Goal: Task Accomplishment & Management: Manage account settings

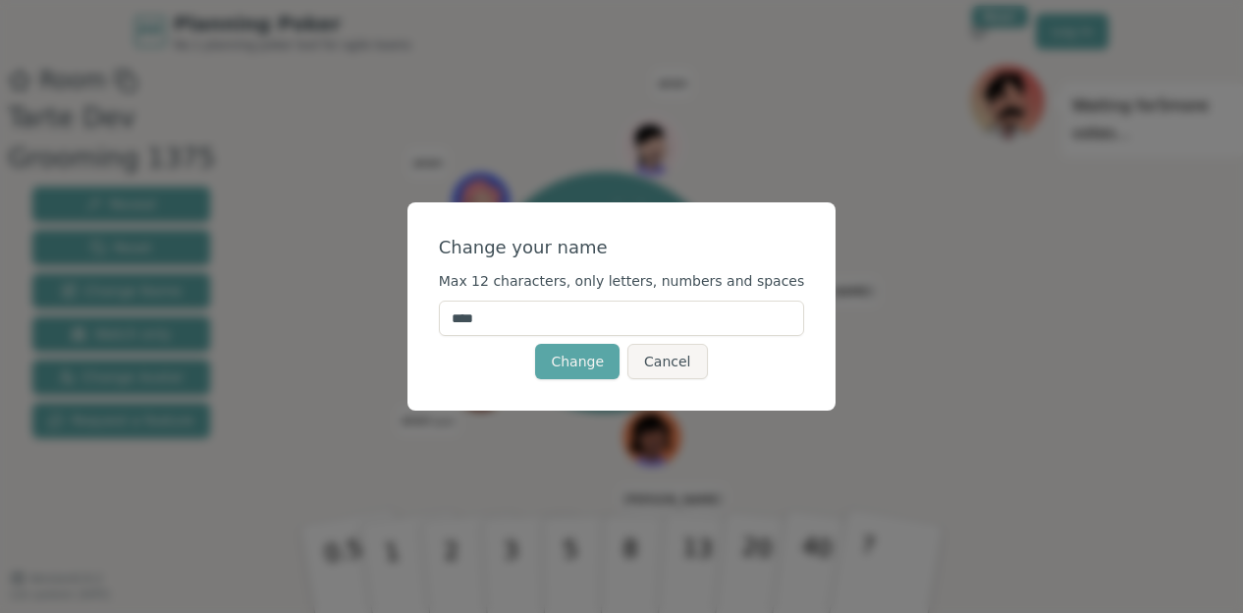
drag, startPoint x: 521, startPoint y: 320, endPoint x: 397, endPoint y: 319, distance: 124.7
click at [397, 319] on div "Change your name Max 12 characters, only letters, numbers and spaces **** Chang…" at bounding box center [621, 306] width 1243 height 613
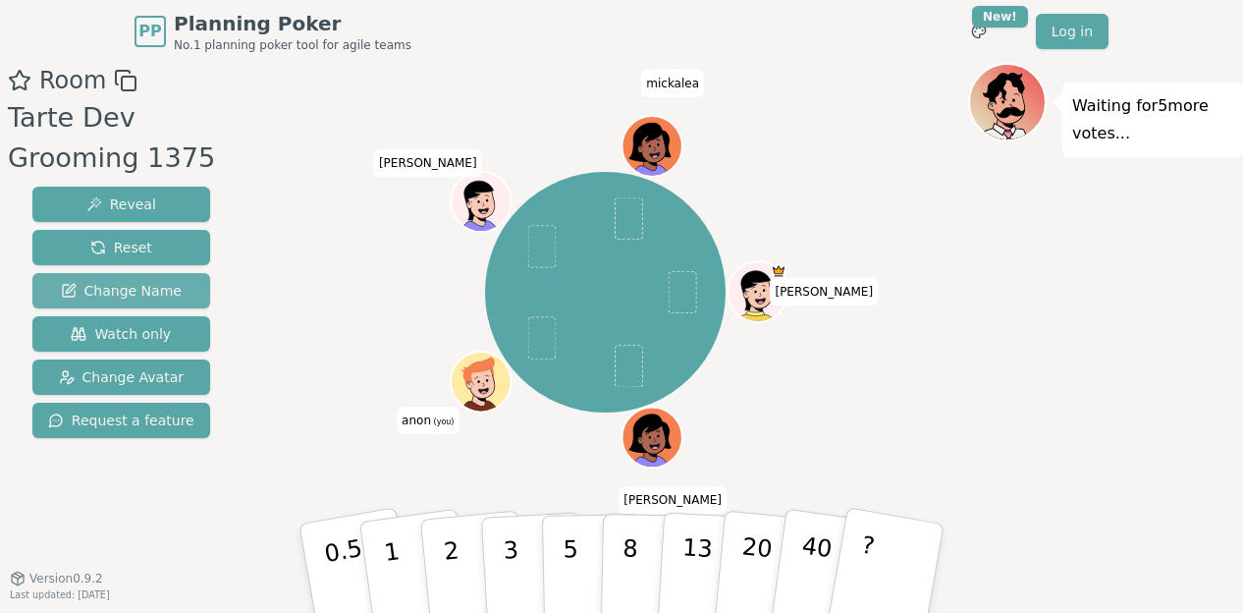
click at [177, 290] on button "Change Name" at bounding box center [121, 290] width 178 height 35
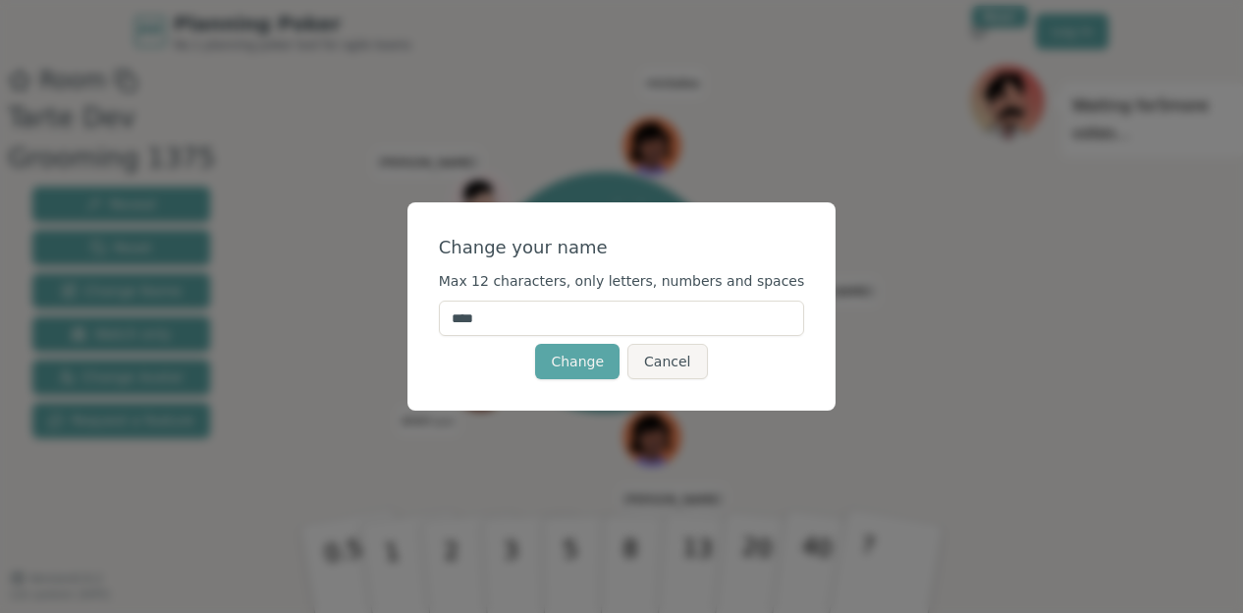
drag, startPoint x: 532, startPoint y: 319, endPoint x: 409, endPoint y: 315, distance: 122.8
click at [409, 315] on div "Change your name Max 12 characters, only letters, numbers and spaces **** Chang…" at bounding box center [621, 306] width 1243 height 613
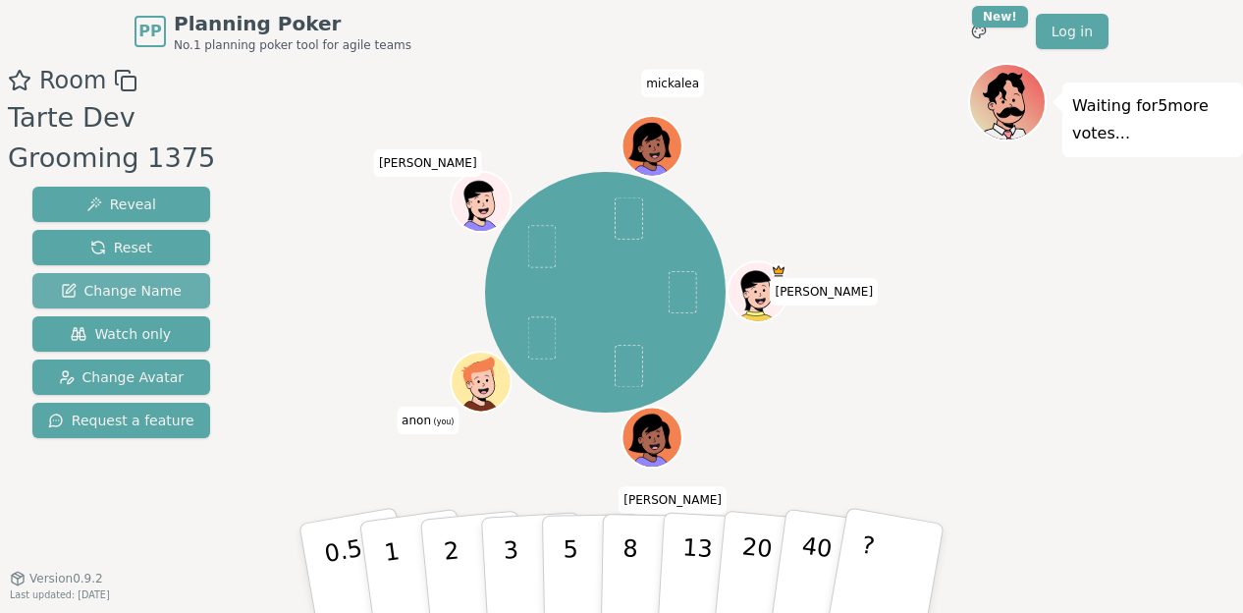
click at [121, 288] on span "Change Name" at bounding box center [121, 291] width 121 height 20
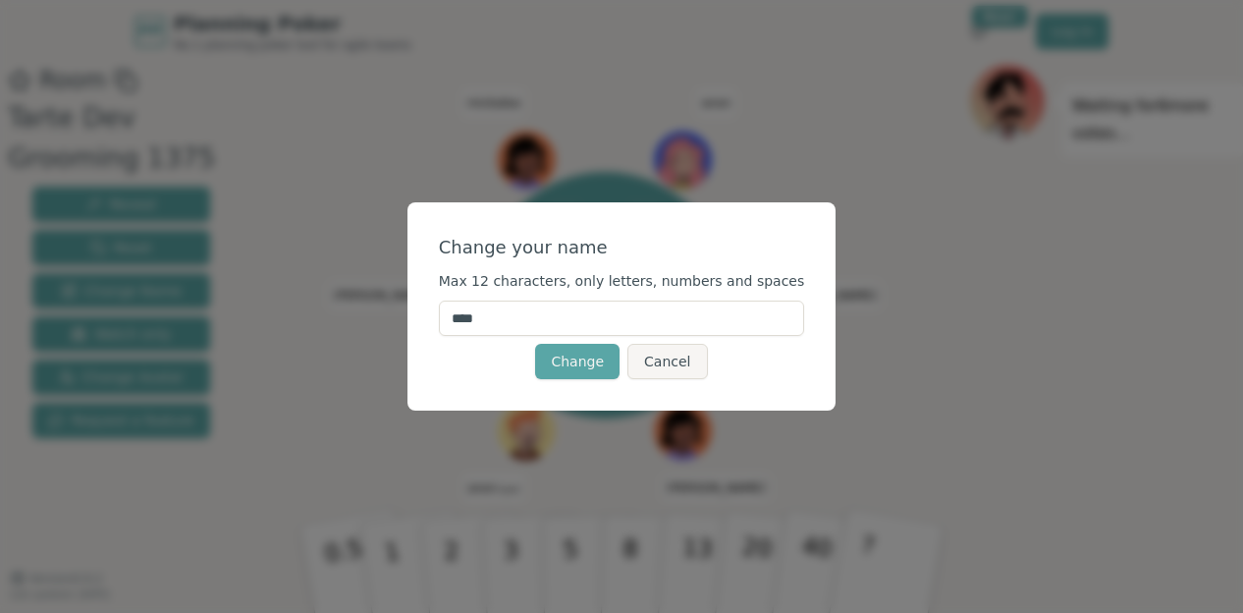
drag, startPoint x: 521, startPoint y: 319, endPoint x: 454, endPoint y: 312, distance: 68.1
click at [454, 312] on div "Change your name Max 12 characters, only letters, numbers and spaces **** Chang…" at bounding box center [621, 306] width 429 height 208
type input "*"
click at [565, 358] on button "Change" at bounding box center [577, 361] width 84 height 35
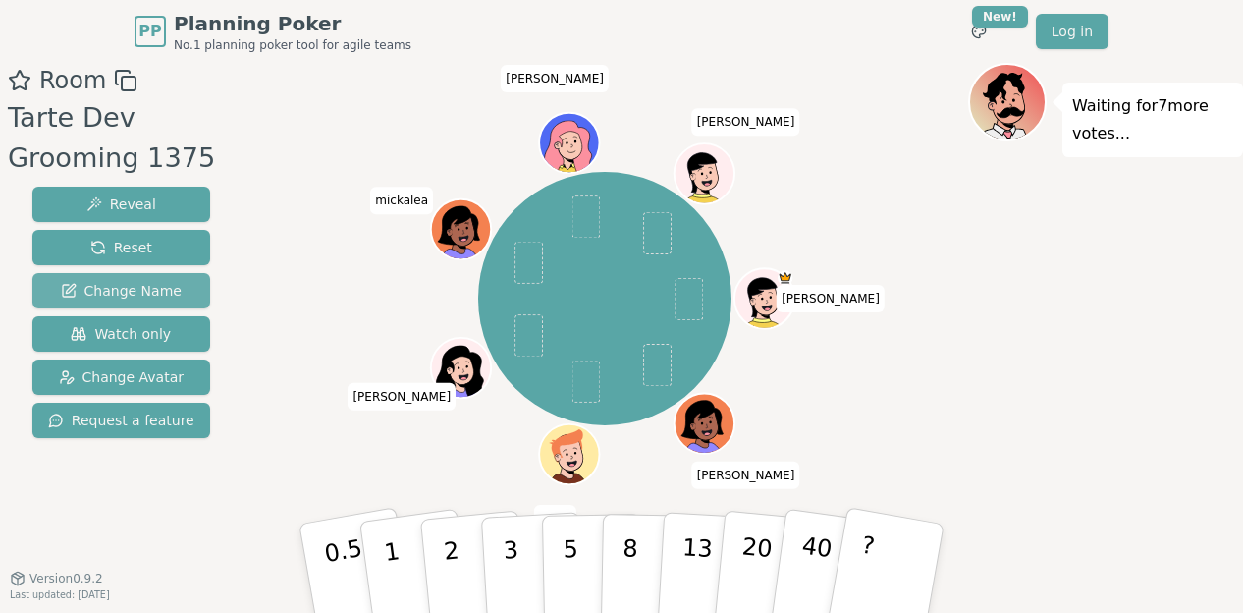
click at [157, 293] on span "Change Name" at bounding box center [121, 291] width 121 height 20
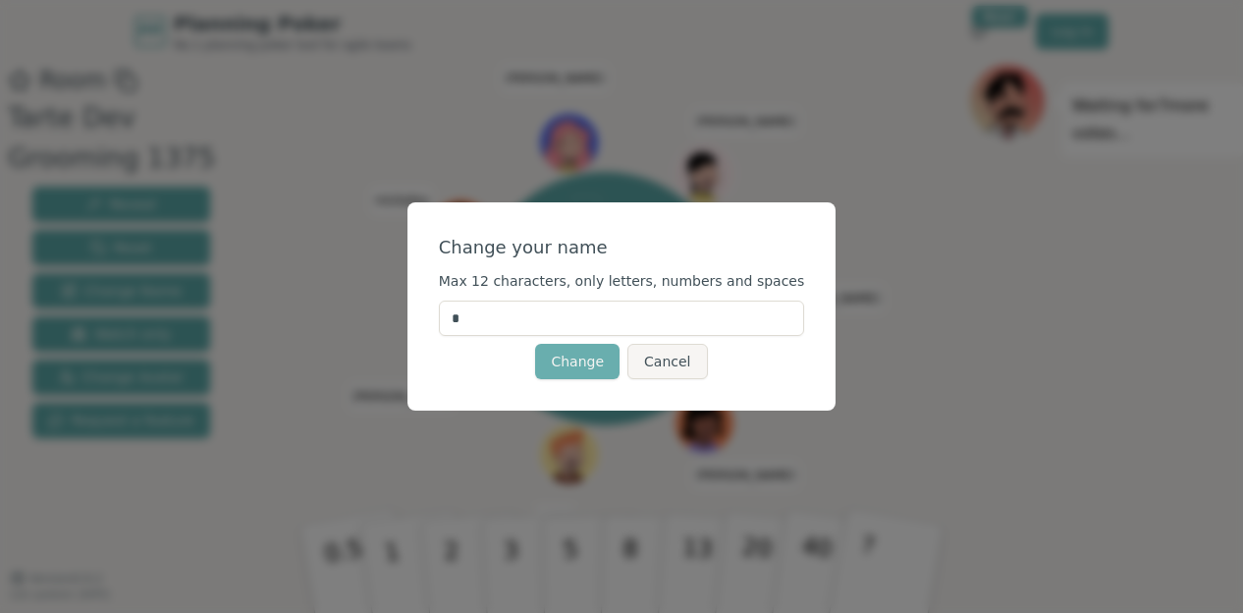
click at [575, 355] on button "Change" at bounding box center [577, 361] width 84 height 35
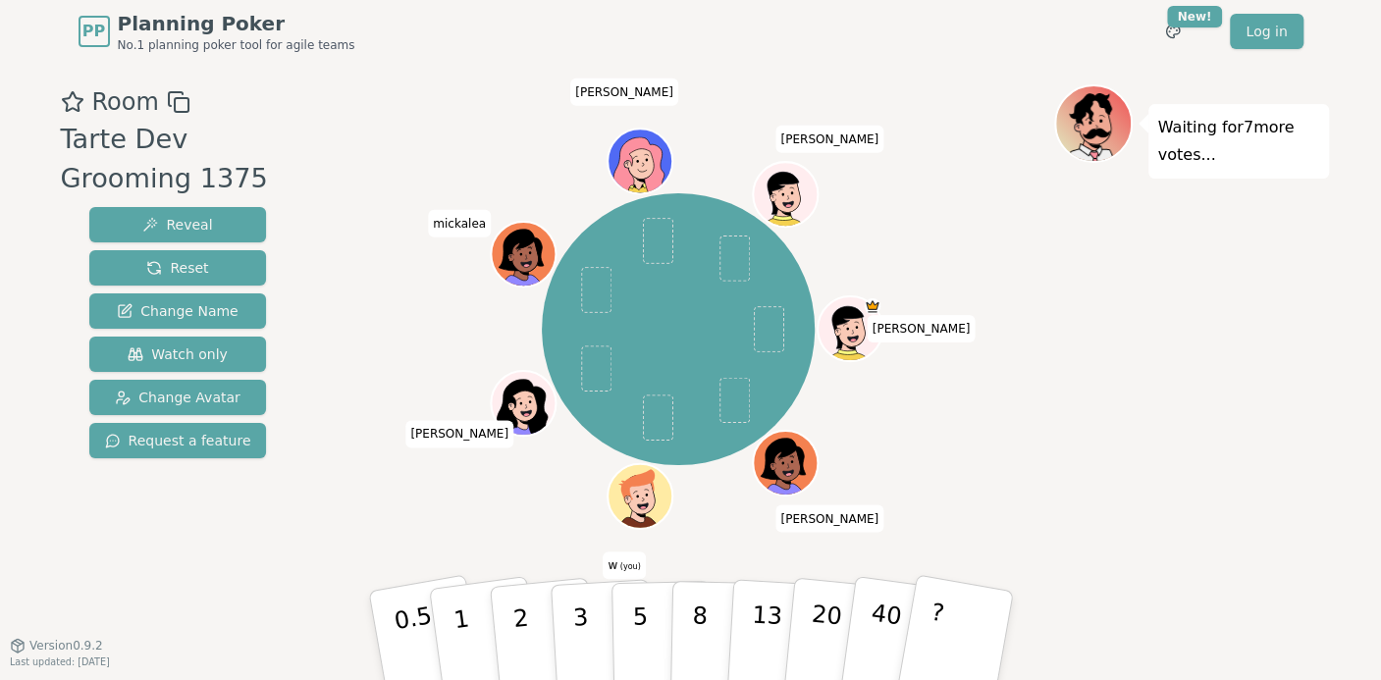
drag, startPoint x: 1046, startPoint y: 13, endPoint x: 437, endPoint y: 573, distance: 828.1
click at [437, 573] on div "[PERSON_NAME] [PERSON_NAME] w (you) [PERSON_NAME] [PERSON_NAME] [PERSON_NAME]" at bounding box center [678, 354] width 751 height 540
click at [640, 503] on icon at bounding box center [642, 507] width 31 height 11
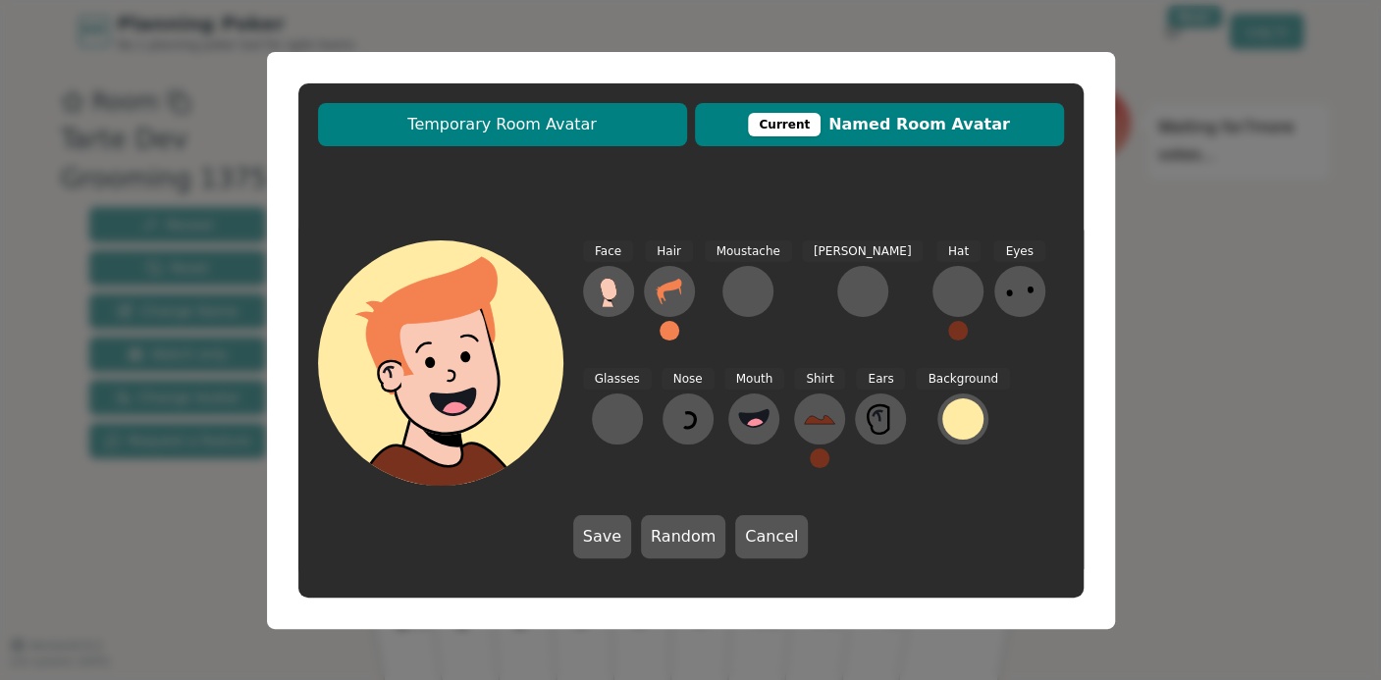
click at [492, 128] on span "Temporary Room Avatar" at bounding box center [502, 125] width 349 height 24
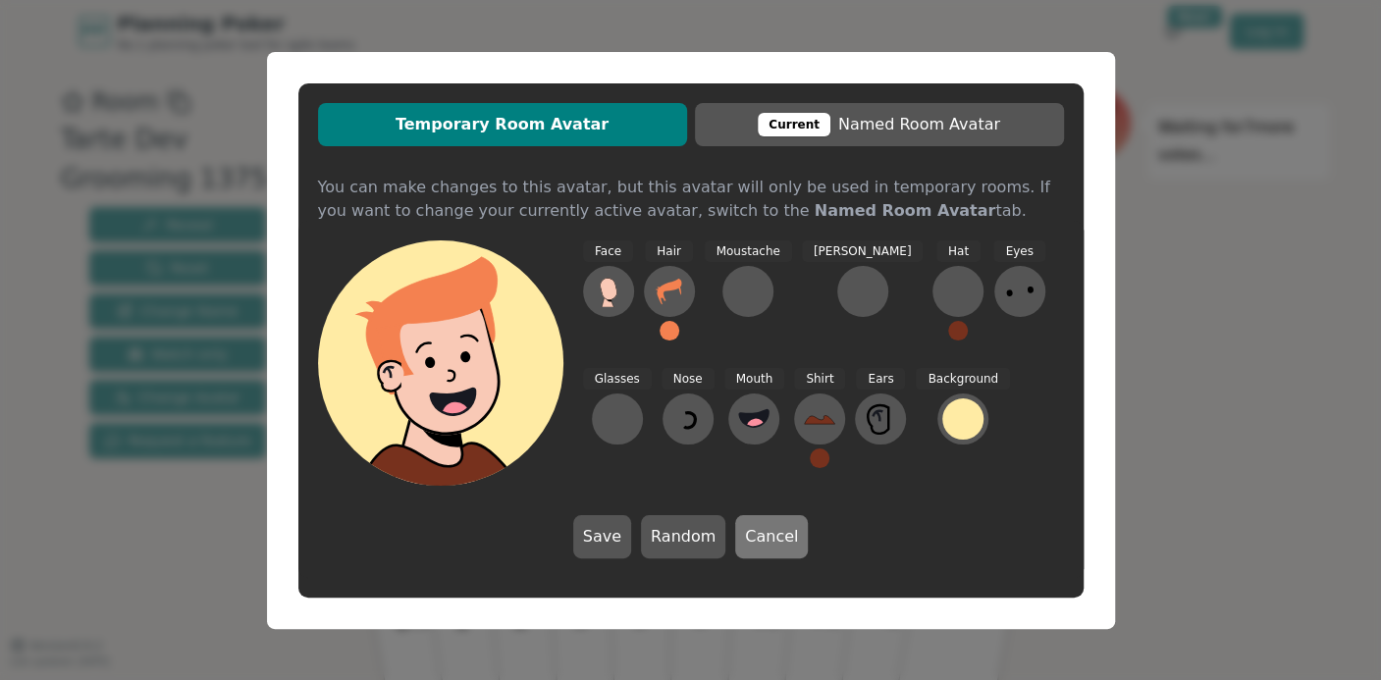
click at [775, 553] on button "Cancel" at bounding box center [771, 536] width 73 height 43
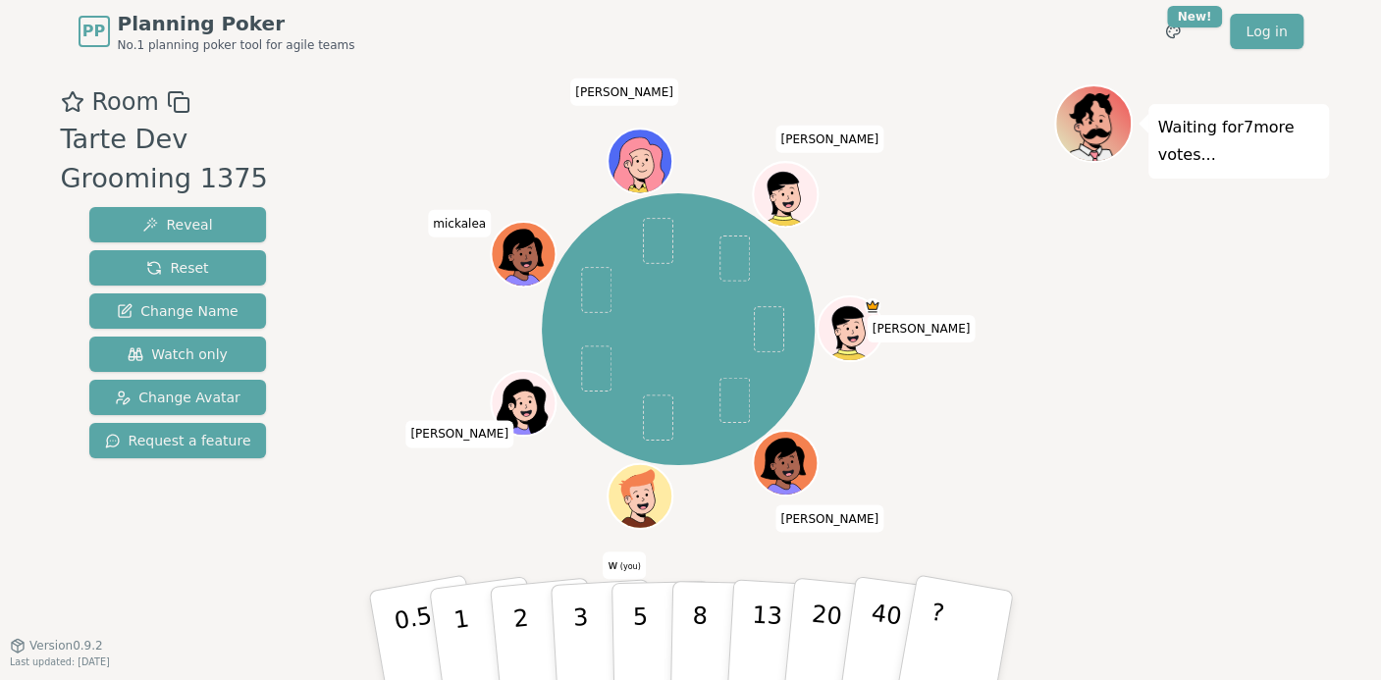
click at [633, 497] on icon at bounding box center [642, 496] width 63 height 7
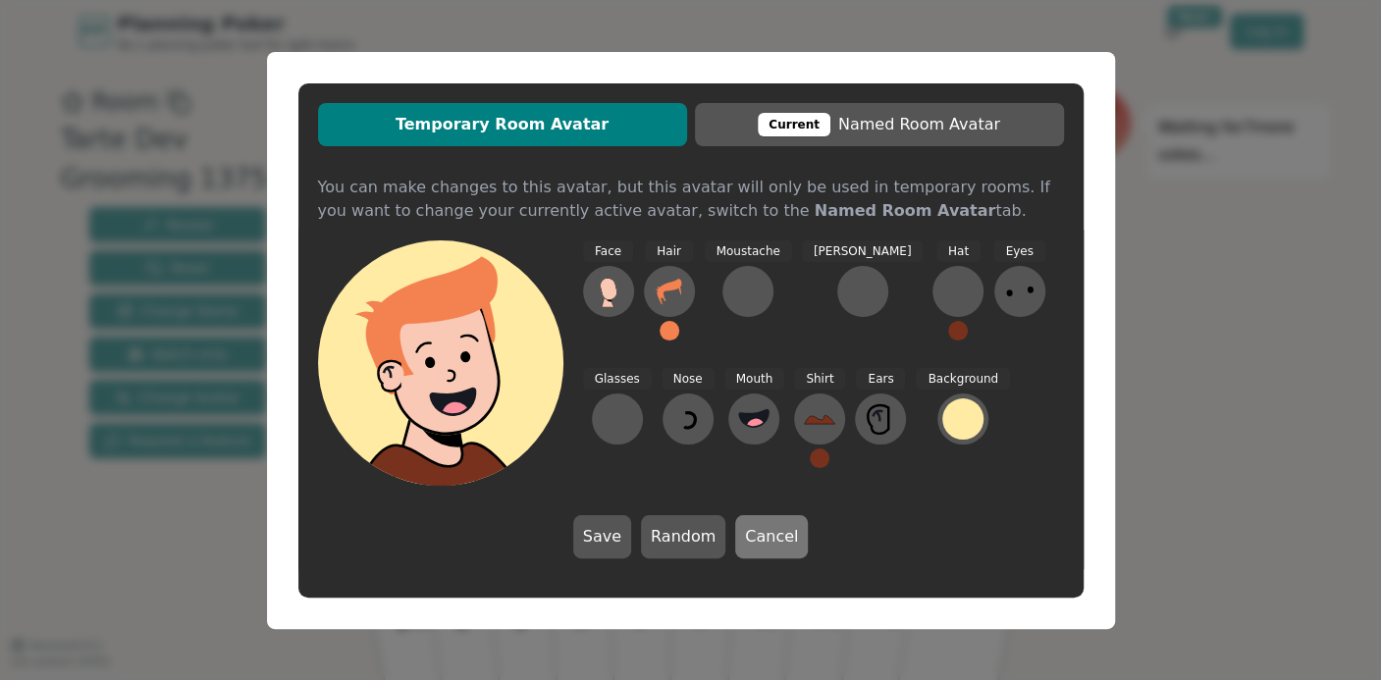
click at [755, 542] on button "Cancel" at bounding box center [771, 536] width 73 height 43
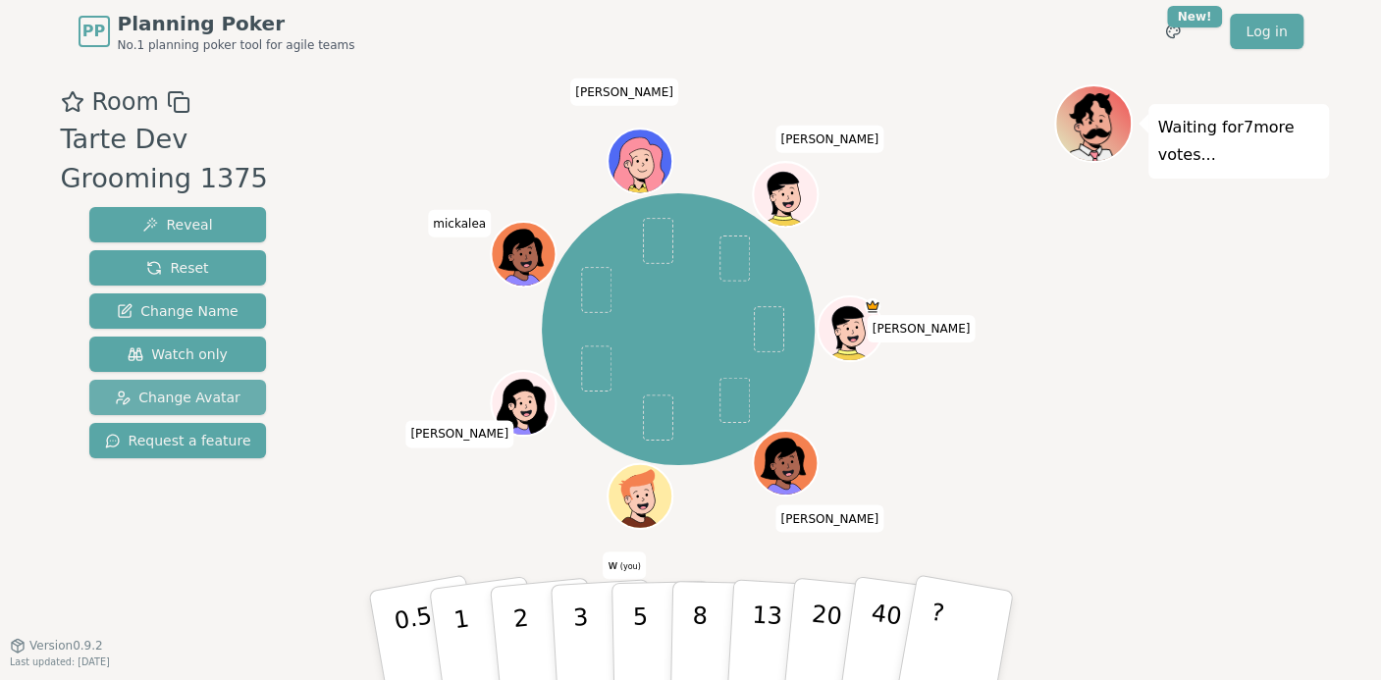
click at [194, 397] on span "Change Avatar" at bounding box center [178, 398] width 126 height 20
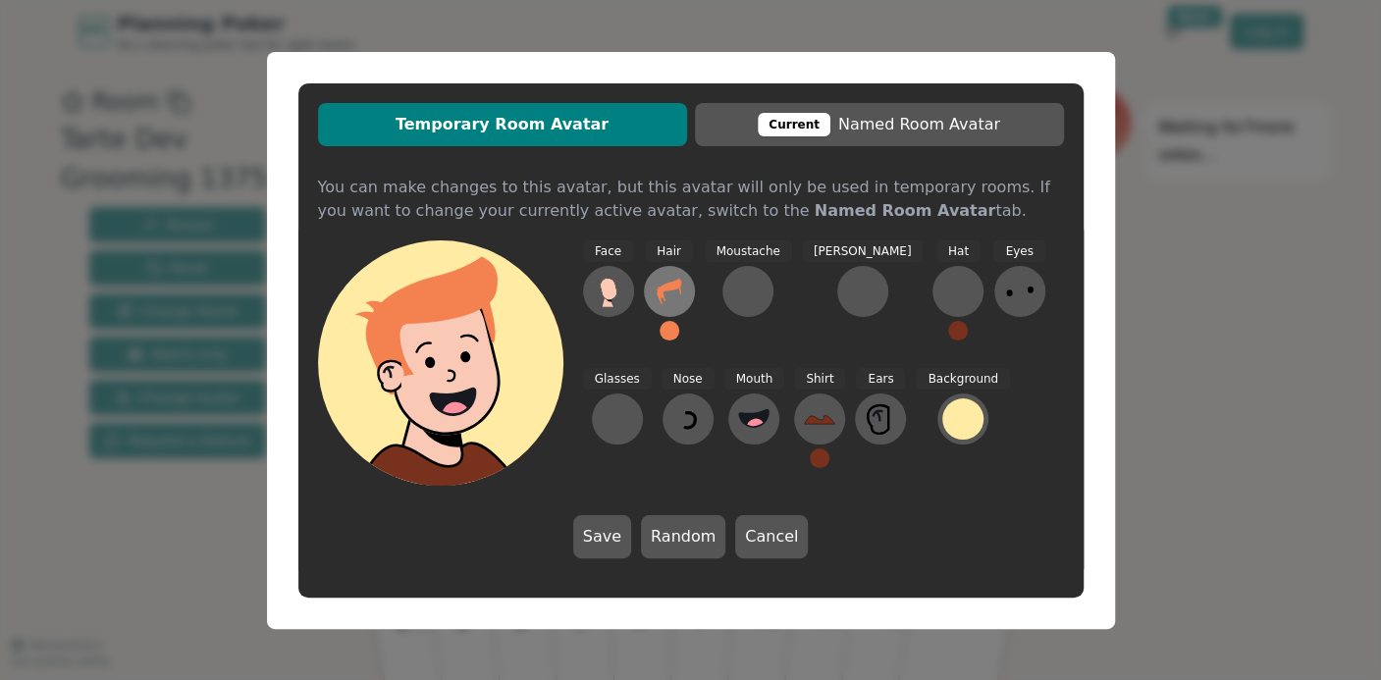
click at [685, 294] on button at bounding box center [669, 291] width 51 height 51
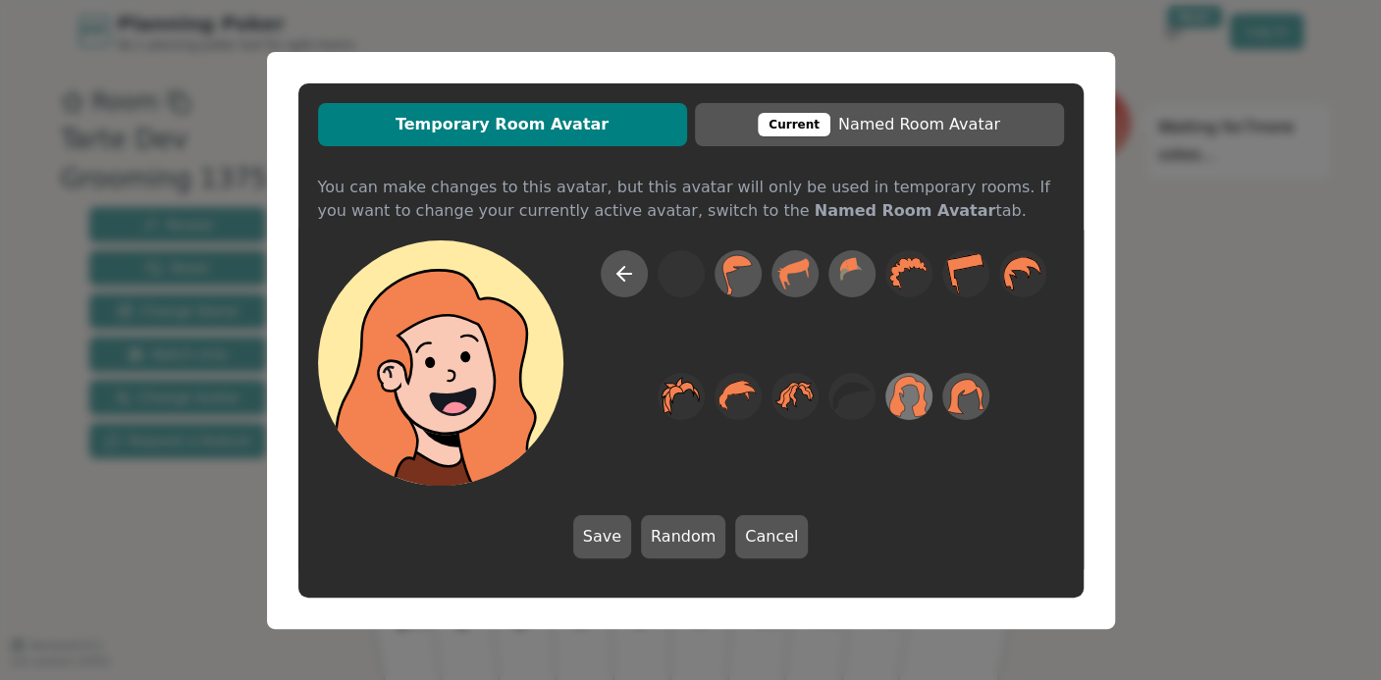
click at [911, 401] on icon at bounding box center [908, 396] width 38 height 44
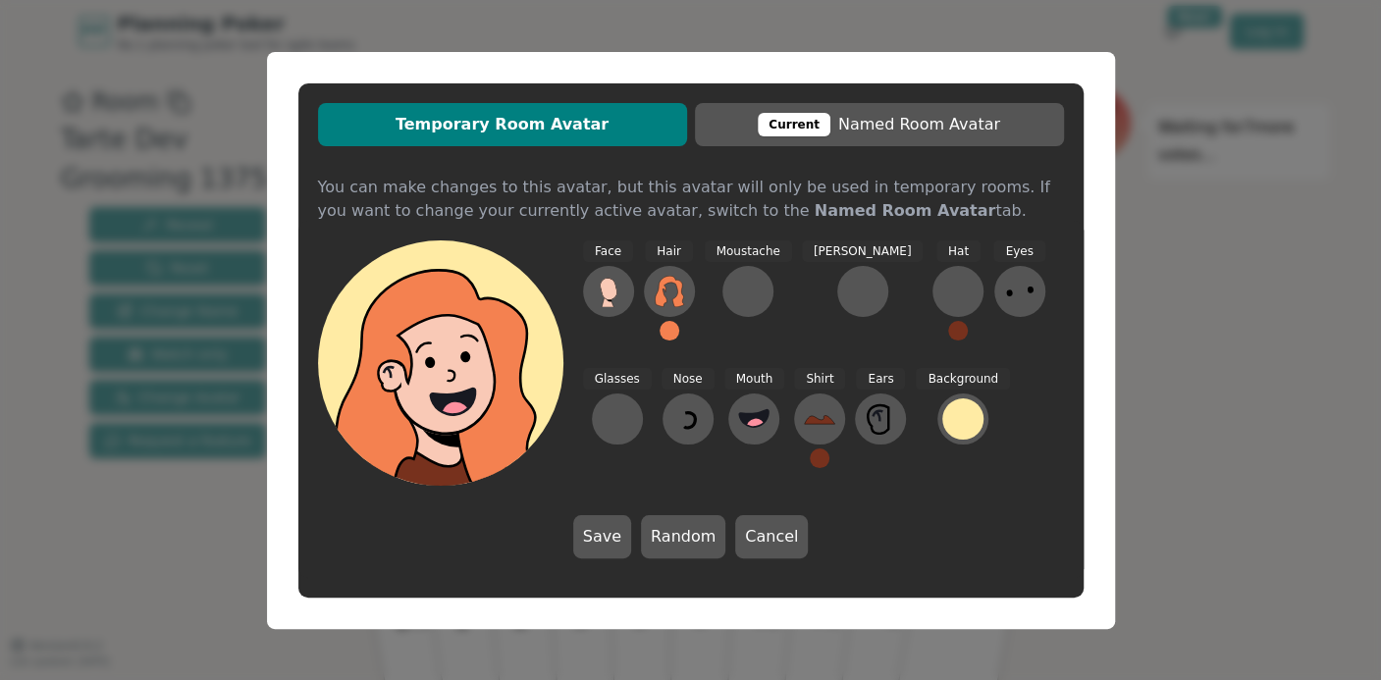
click at [675, 335] on button at bounding box center [670, 331] width 20 height 20
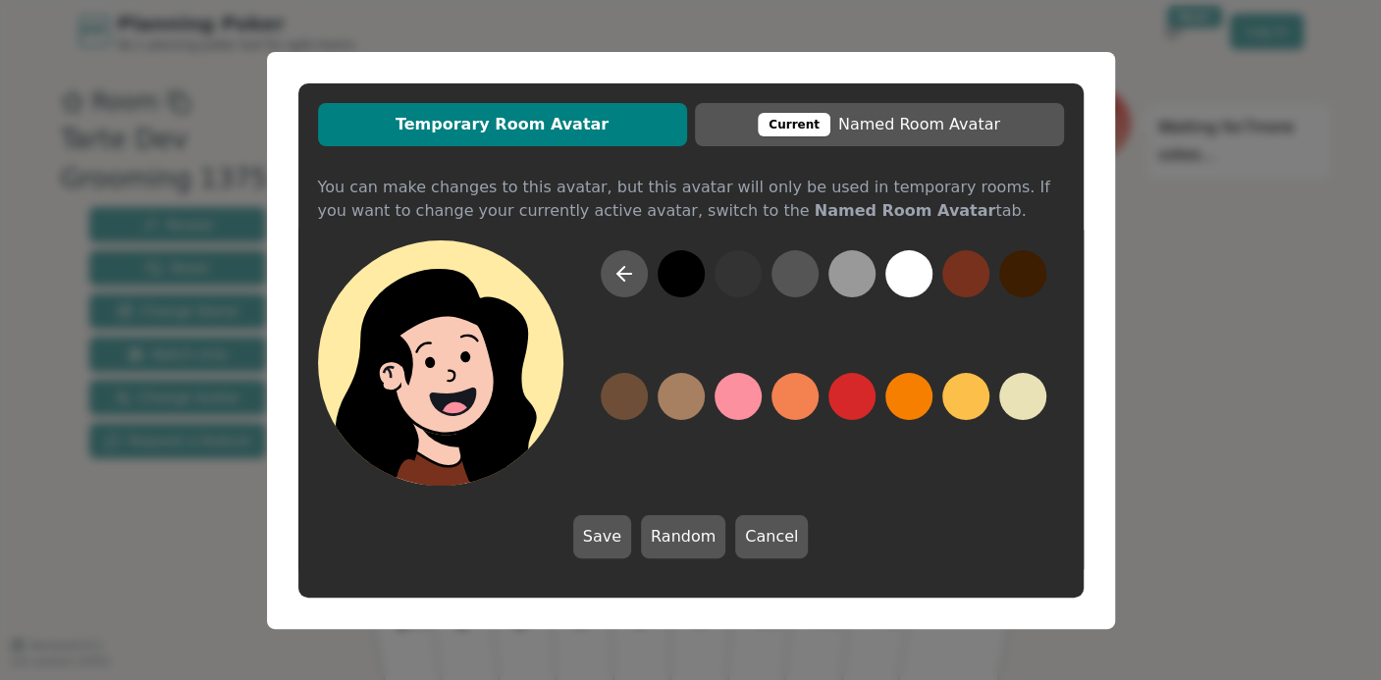
click at [677, 287] on button at bounding box center [681, 273] width 47 height 47
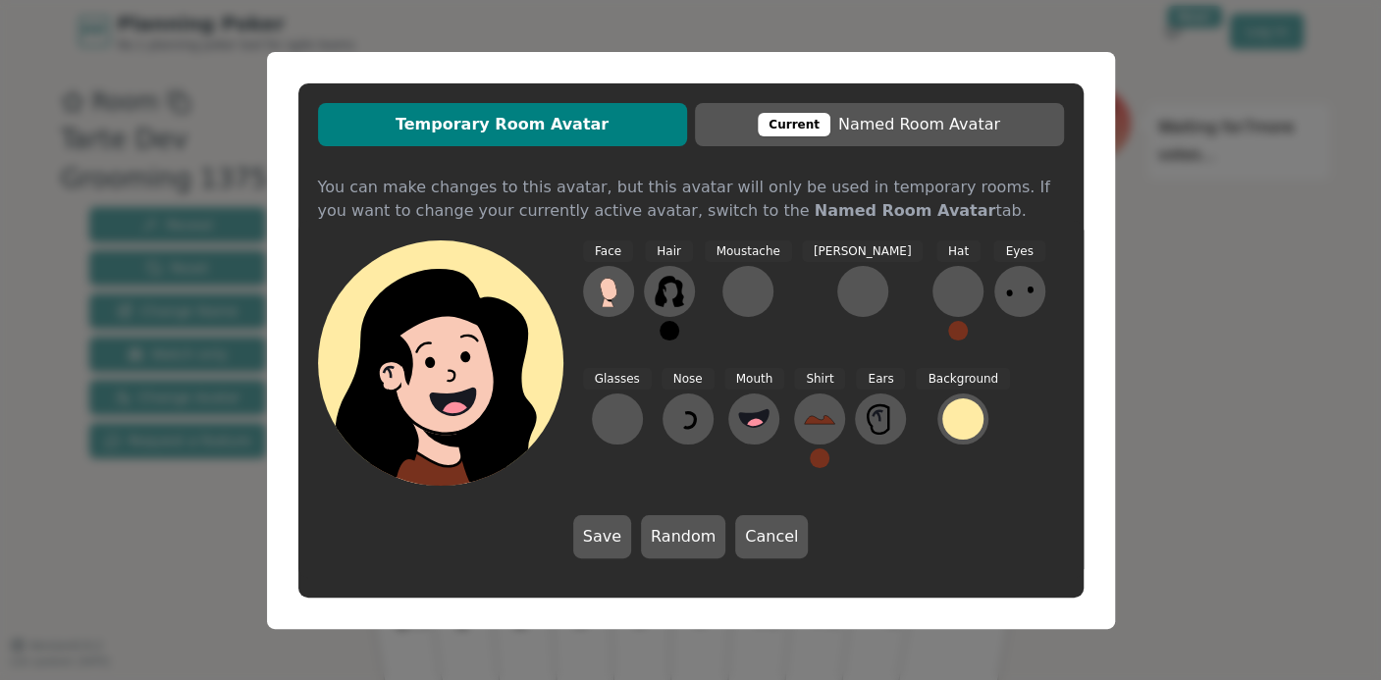
click at [1062, 423] on div "Face Hair Moustache [PERSON_NAME] Hat Eyes Glasses Nose Mouth Shirt Ears Backgr…" at bounding box center [823, 362] width 481 height 245
click at [942, 430] on div at bounding box center [962, 419] width 41 height 41
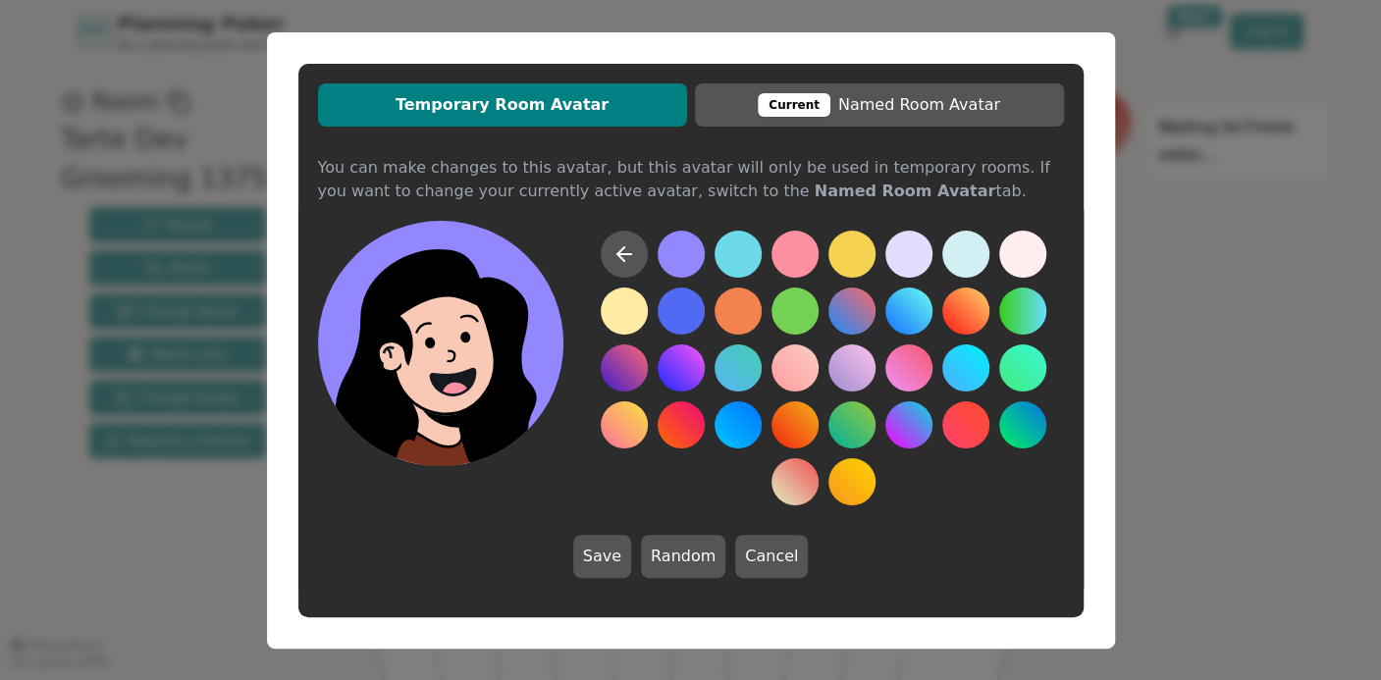
click at [687, 253] on button at bounding box center [681, 254] width 47 height 47
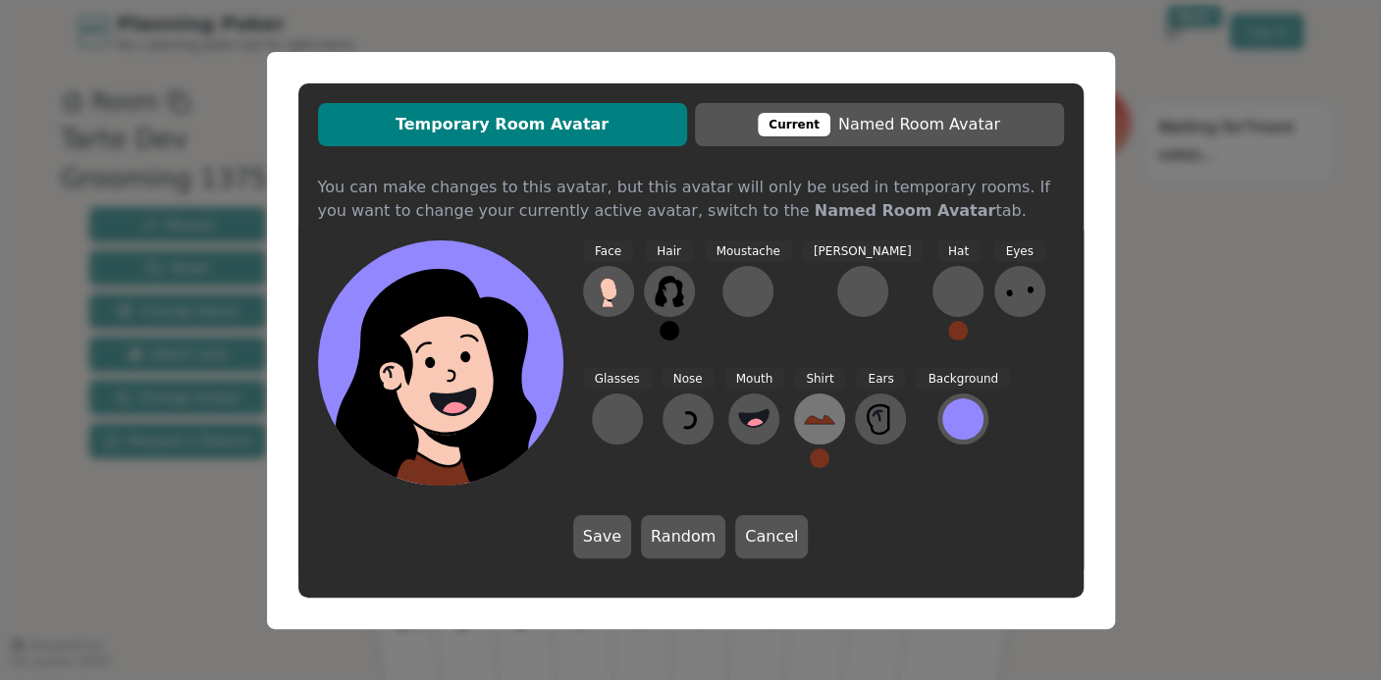
click at [804, 424] on icon at bounding box center [819, 418] width 31 height 31
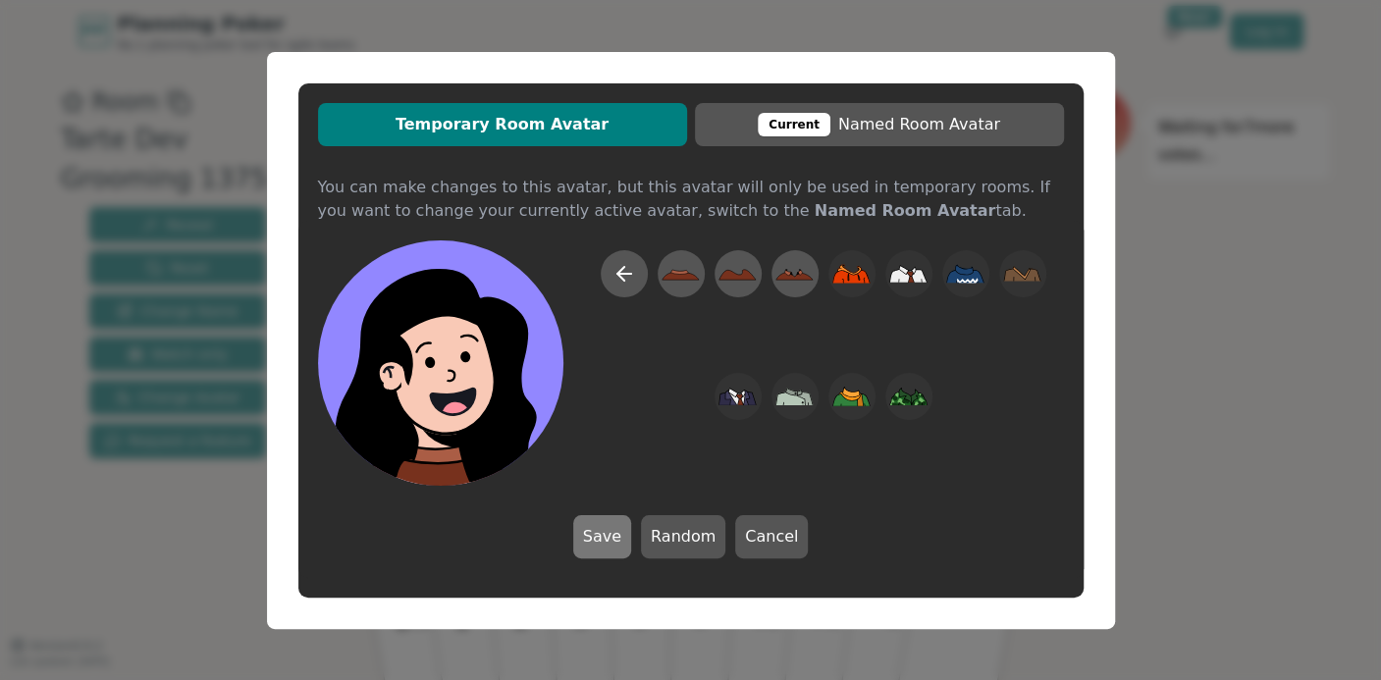
click at [610, 553] on button "Save" at bounding box center [602, 536] width 58 height 43
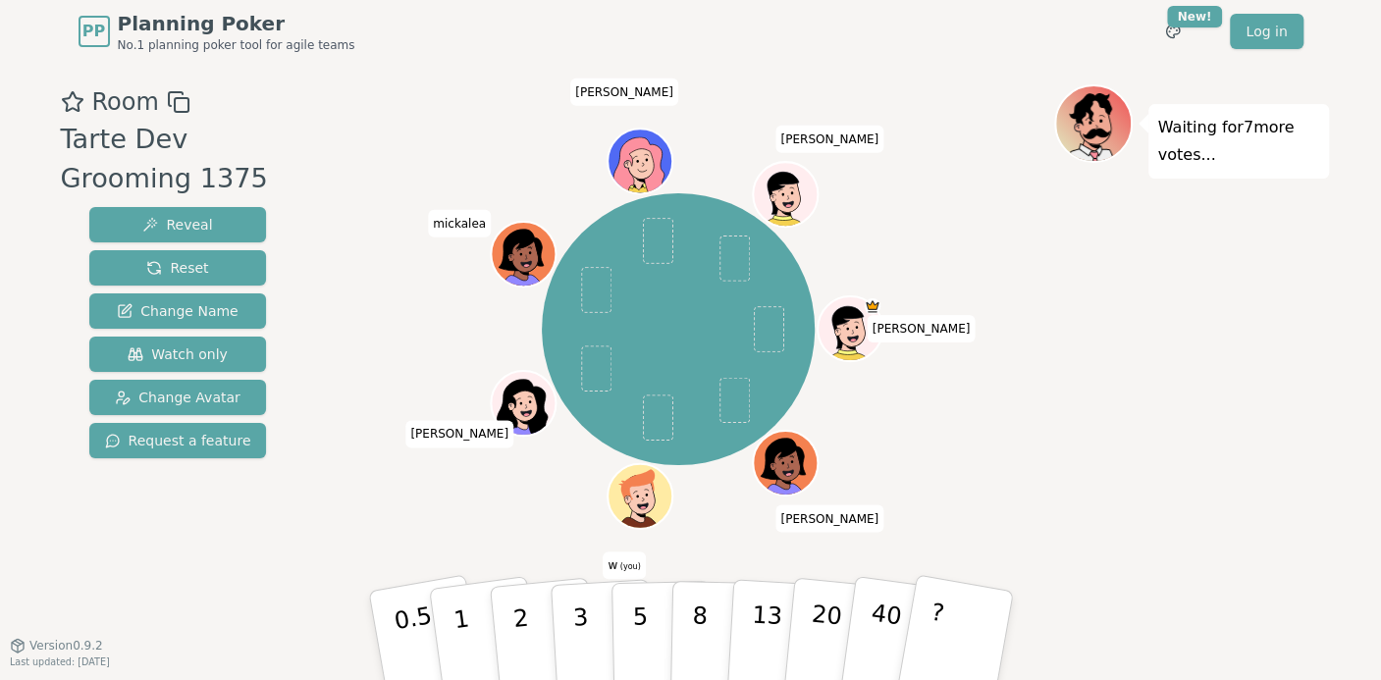
click at [642, 508] on circle at bounding box center [644, 511] width 8 height 8
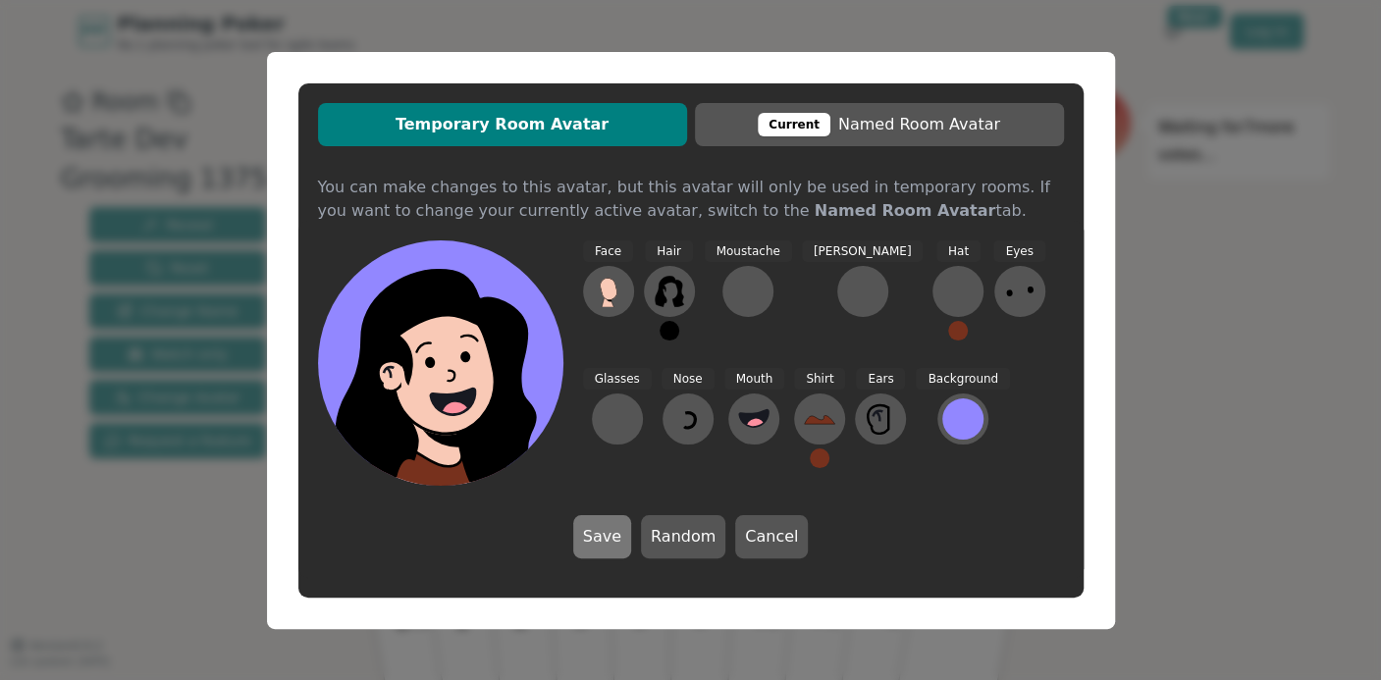
click at [613, 542] on button "Save" at bounding box center [602, 536] width 58 height 43
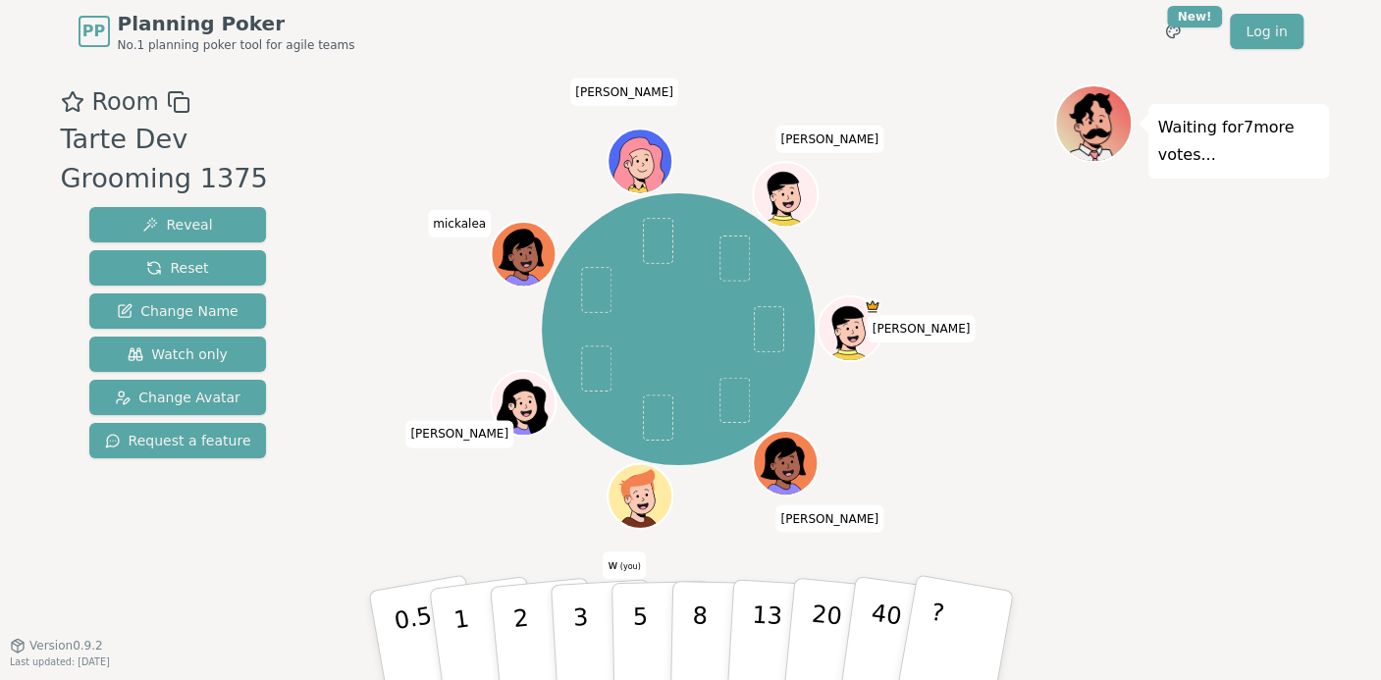
click at [644, 505] on icon at bounding box center [643, 507] width 12 height 7
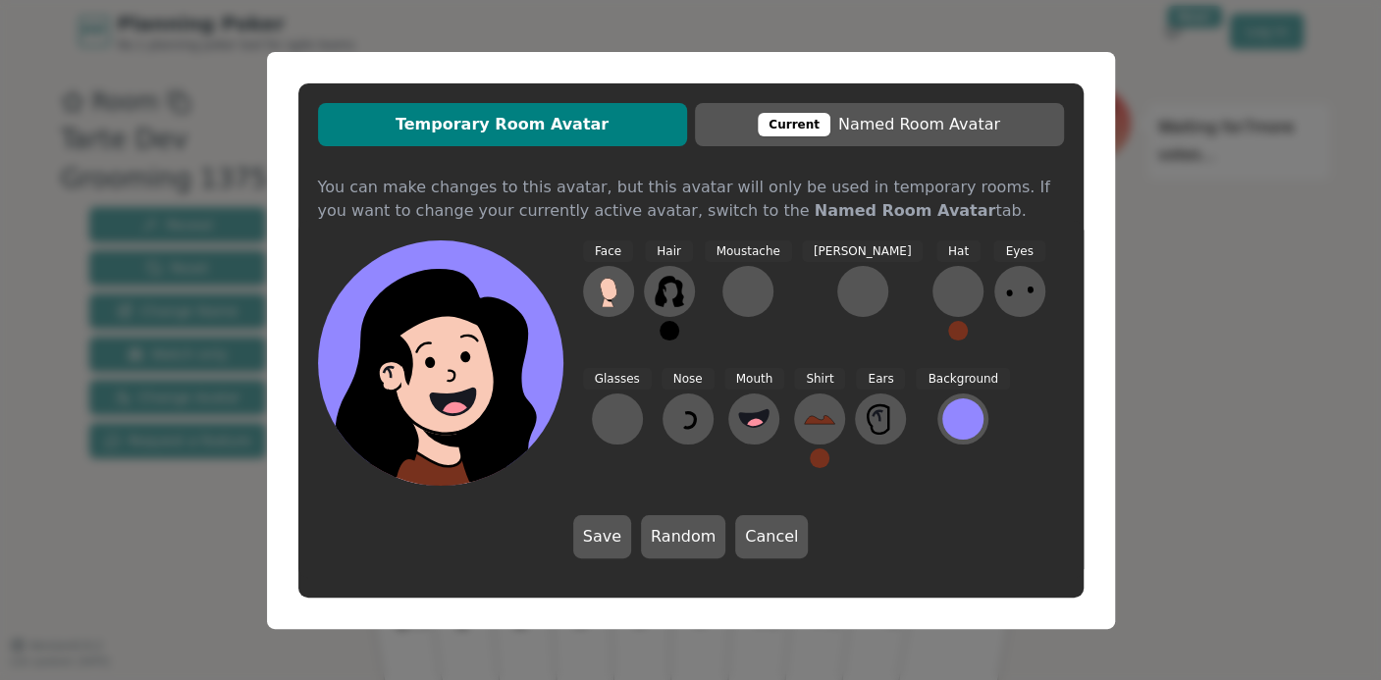
click at [1001, 446] on div "Face Hair Moustache [PERSON_NAME] Hat Eyes Glasses Nose Mouth Shirt Ears Backgr…" at bounding box center [823, 362] width 481 height 245
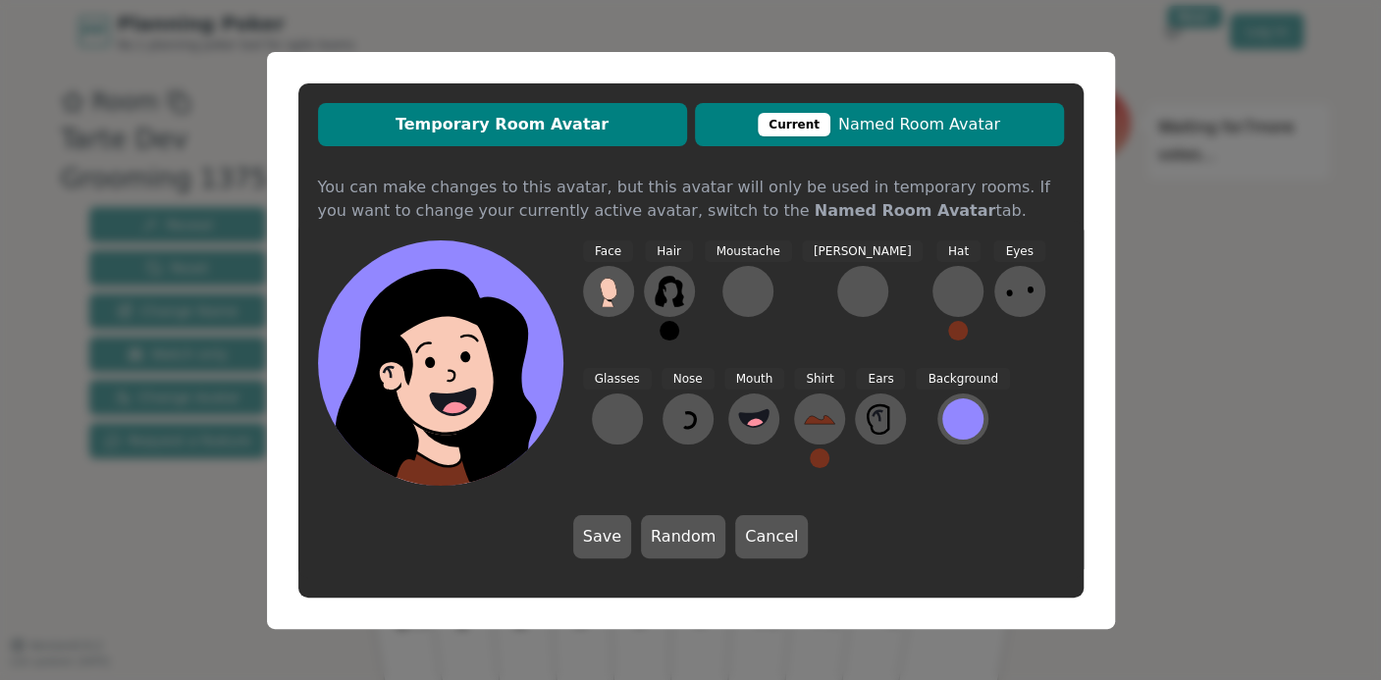
click at [933, 125] on span "Current Named Room Avatar" at bounding box center [879, 125] width 349 height 24
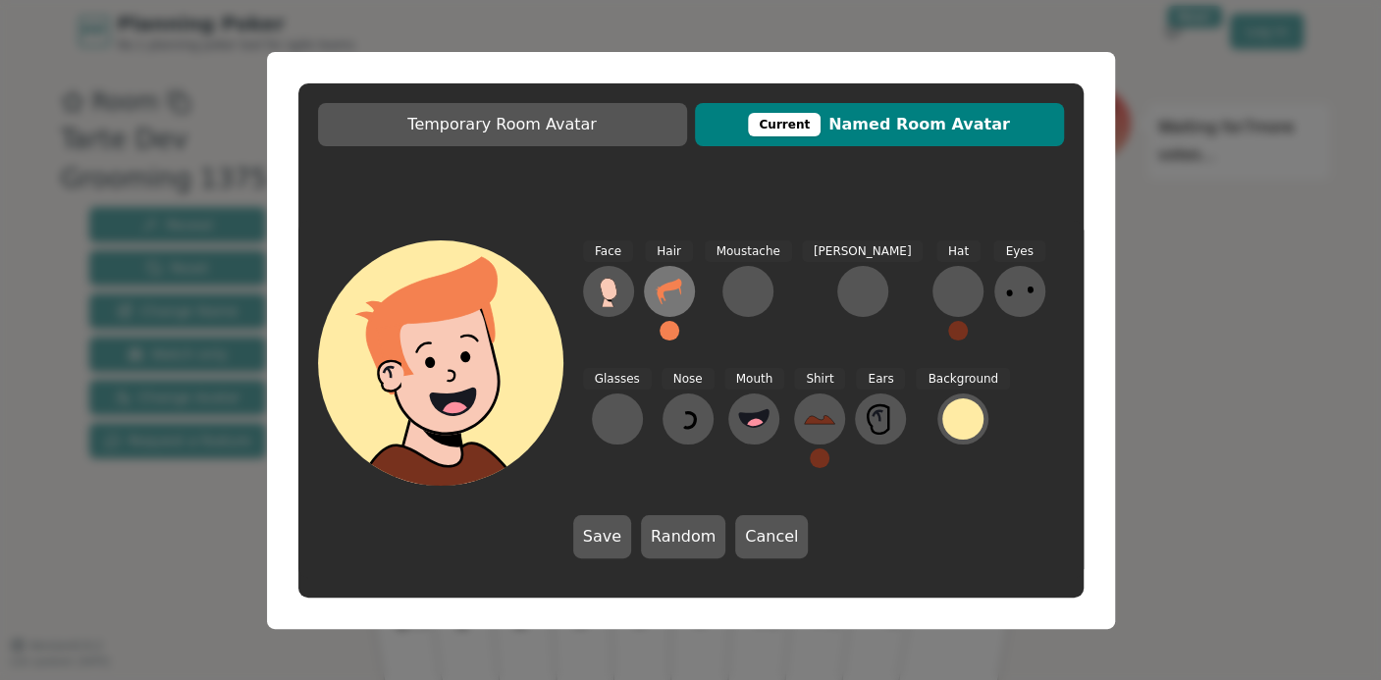
click at [685, 297] on button at bounding box center [669, 291] width 51 height 51
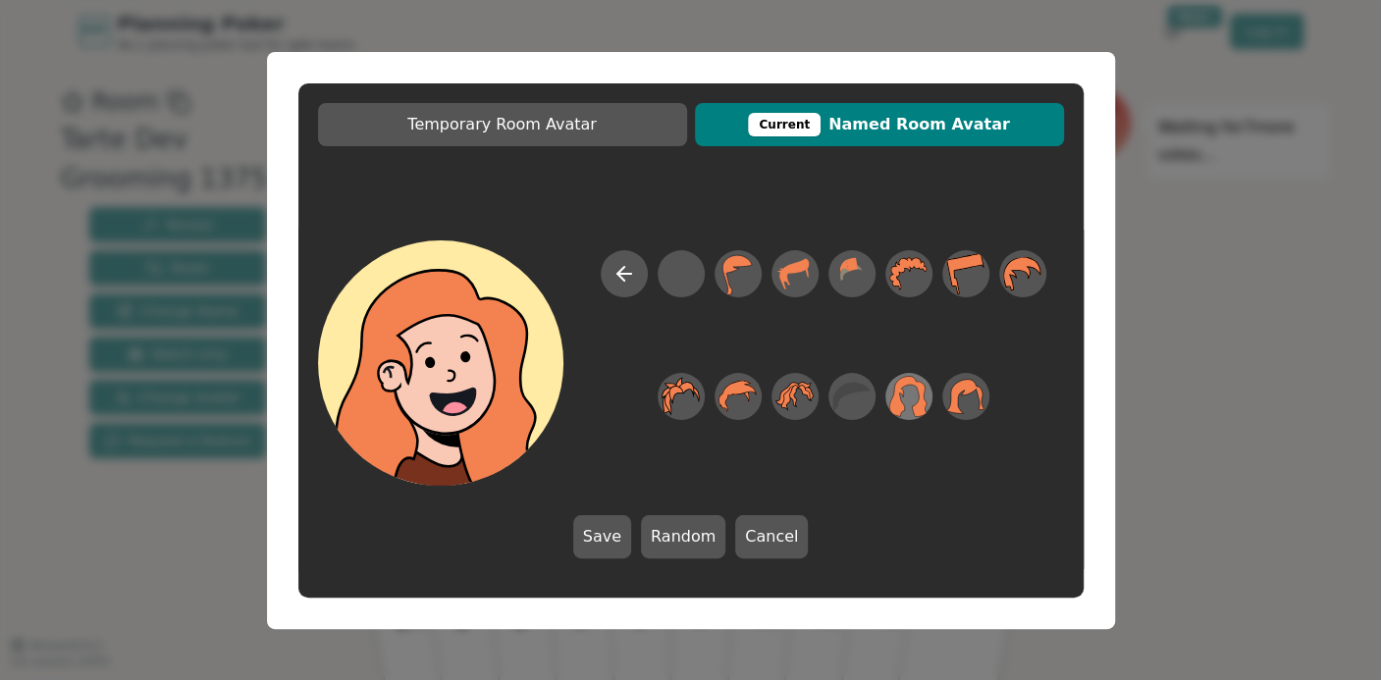
click at [907, 397] on icon at bounding box center [908, 396] width 38 height 44
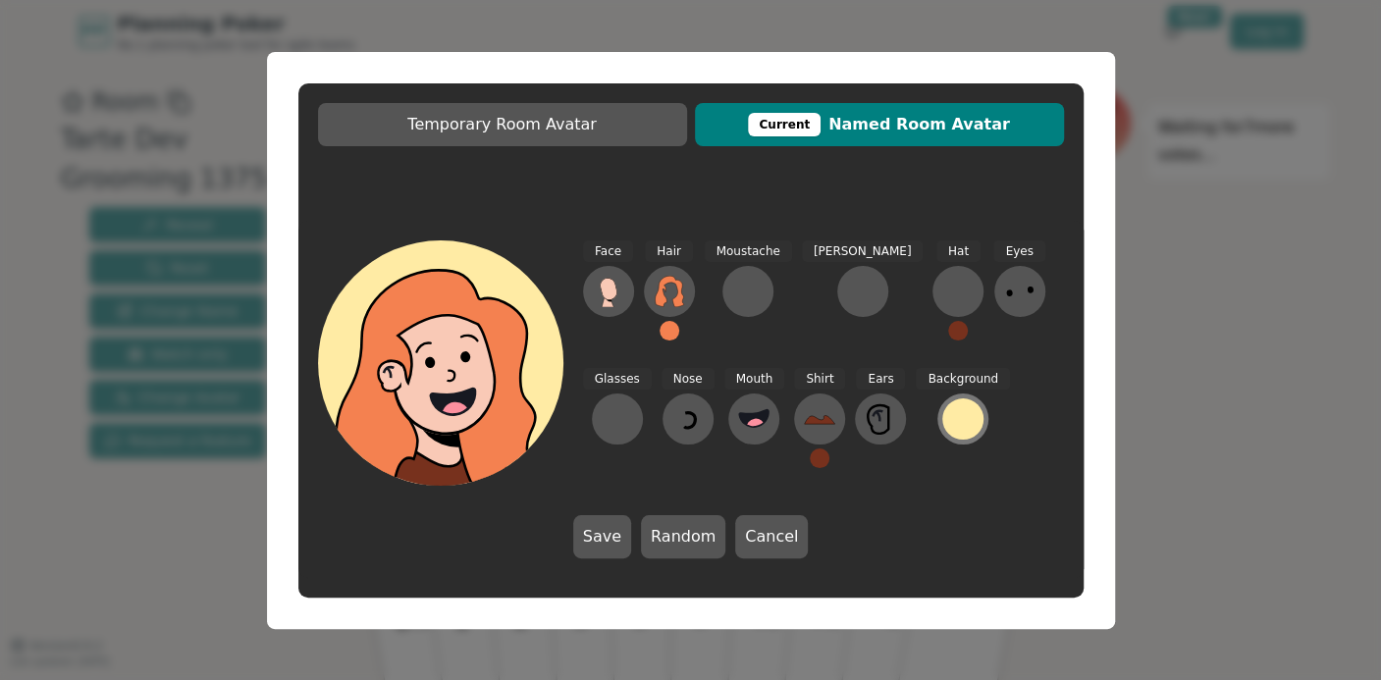
click at [942, 416] on div at bounding box center [962, 419] width 41 height 41
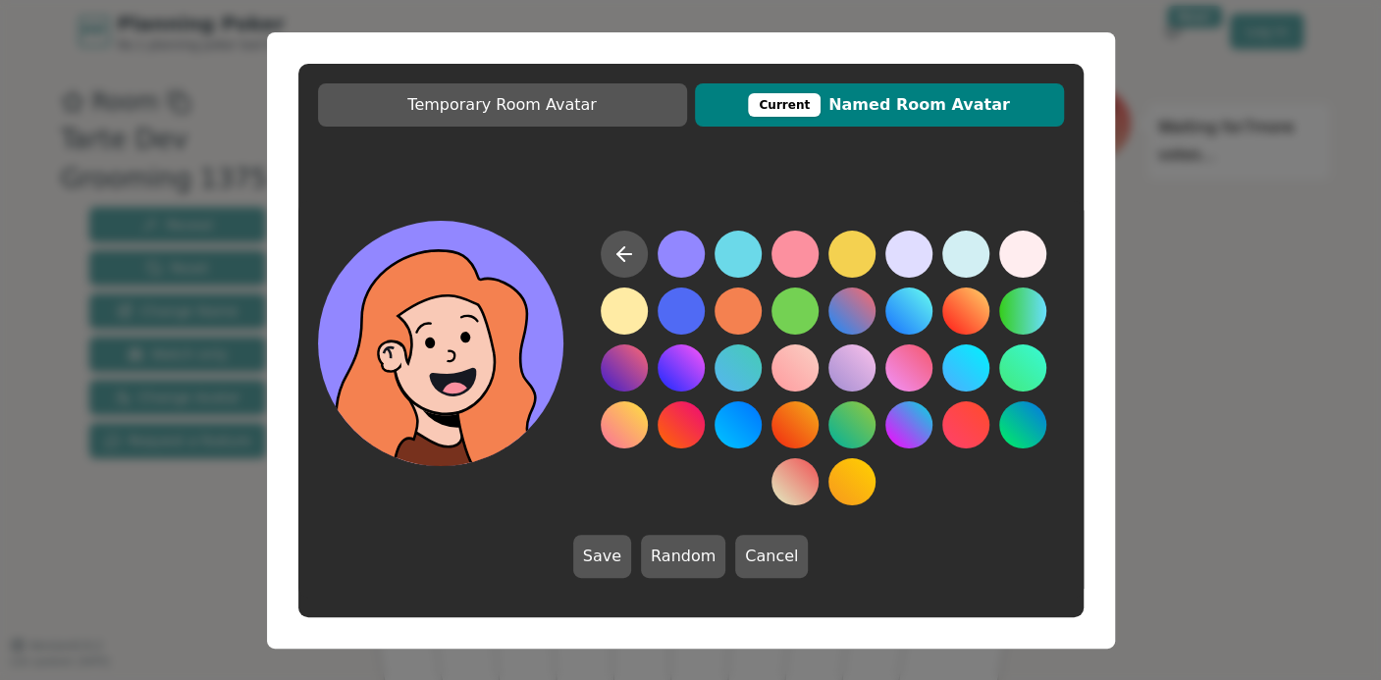
click at [695, 248] on button at bounding box center [681, 254] width 47 height 47
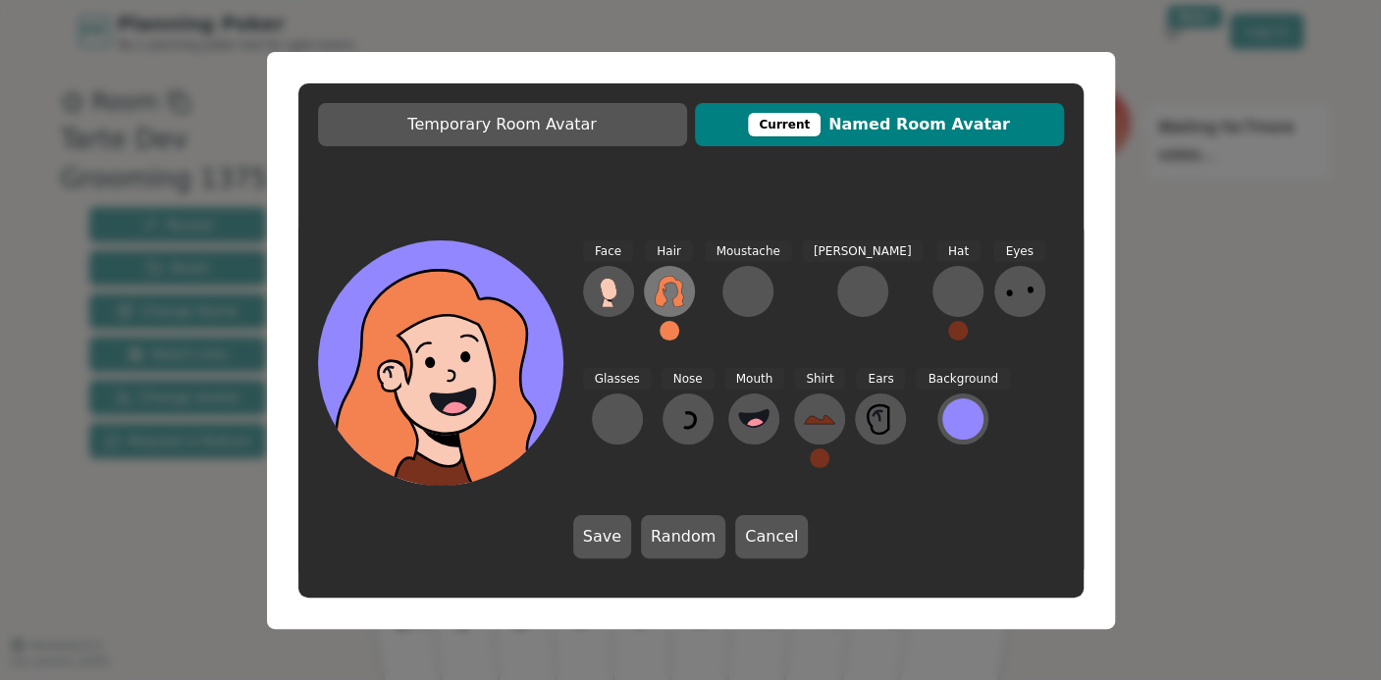
click at [677, 291] on icon at bounding box center [669, 291] width 28 height 31
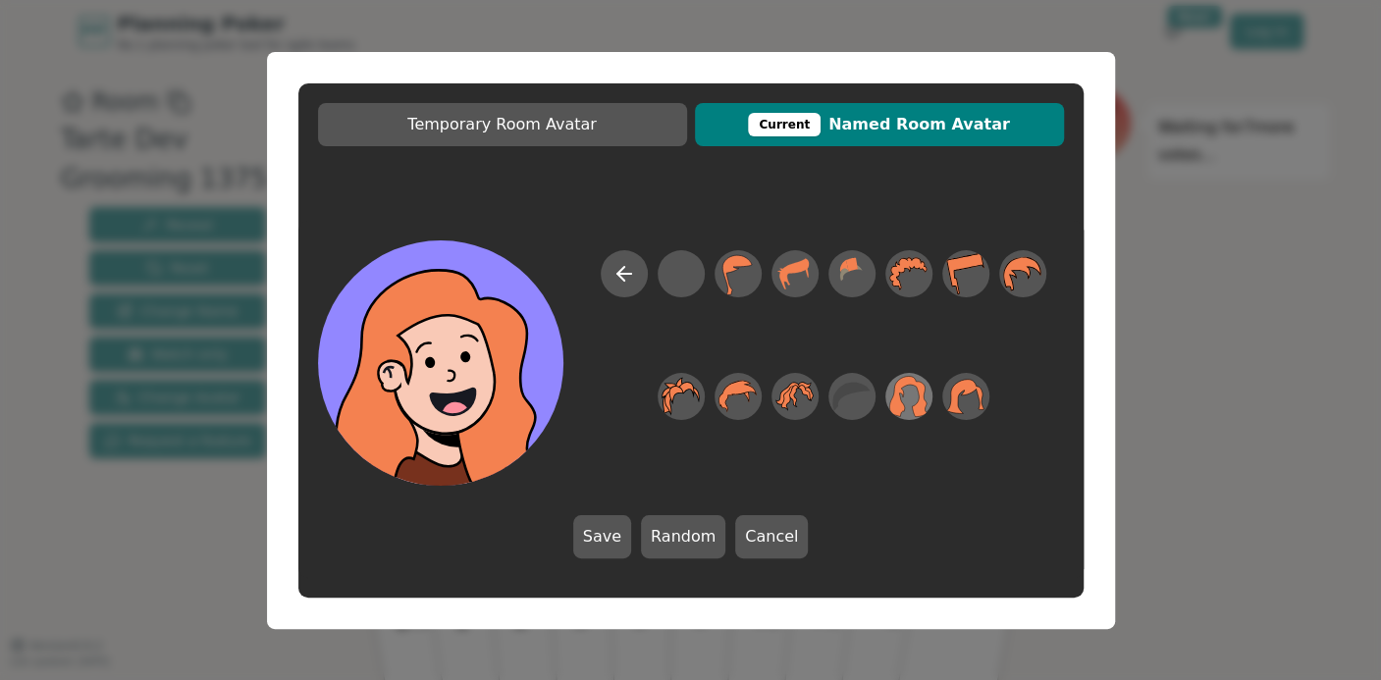
click at [915, 392] on icon at bounding box center [908, 396] width 38 height 44
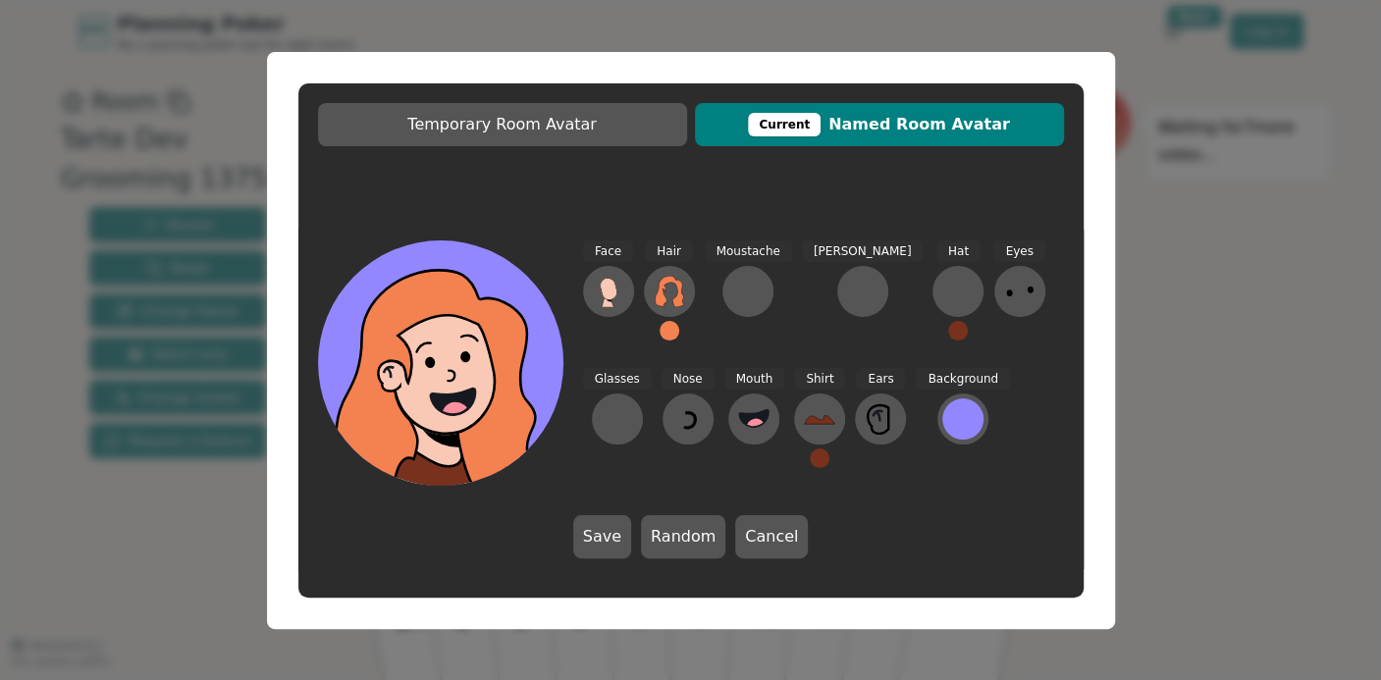
click at [668, 331] on button at bounding box center [670, 331] width 20 height 20
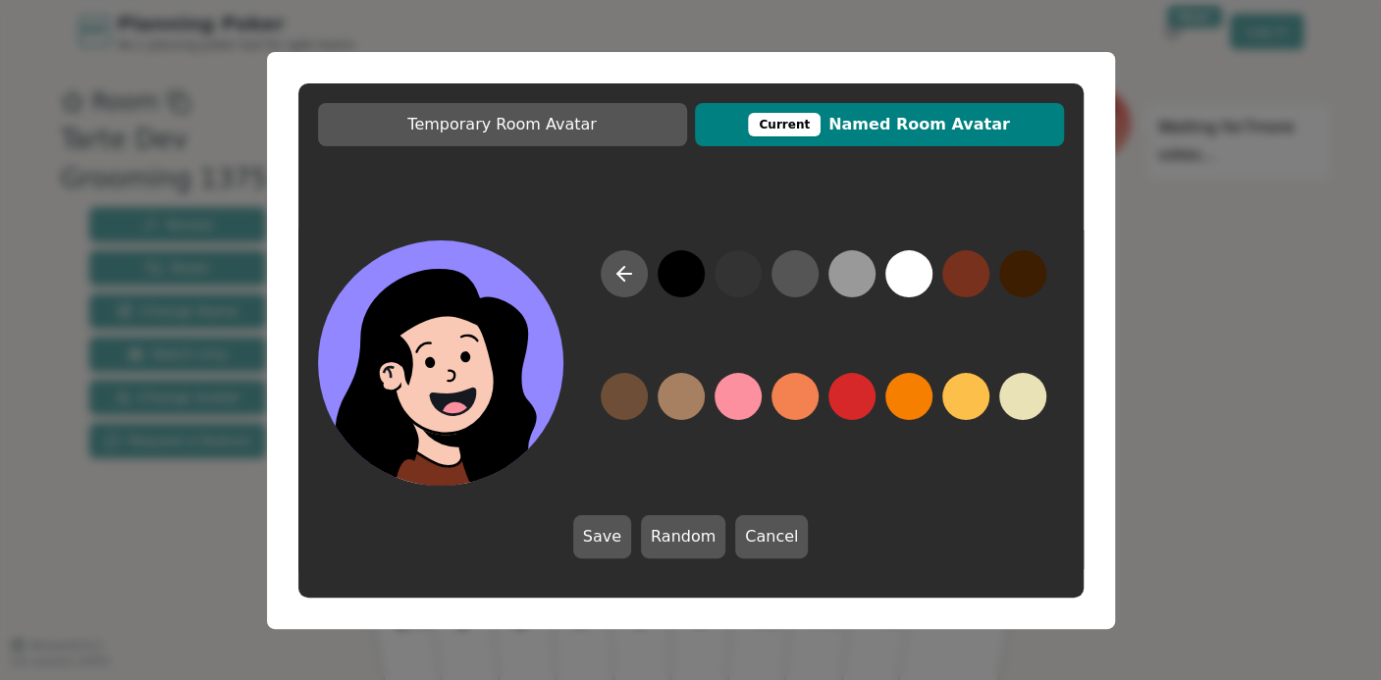
click at [681, 284] on button at bounding box center [681, 273] width 47 height 47
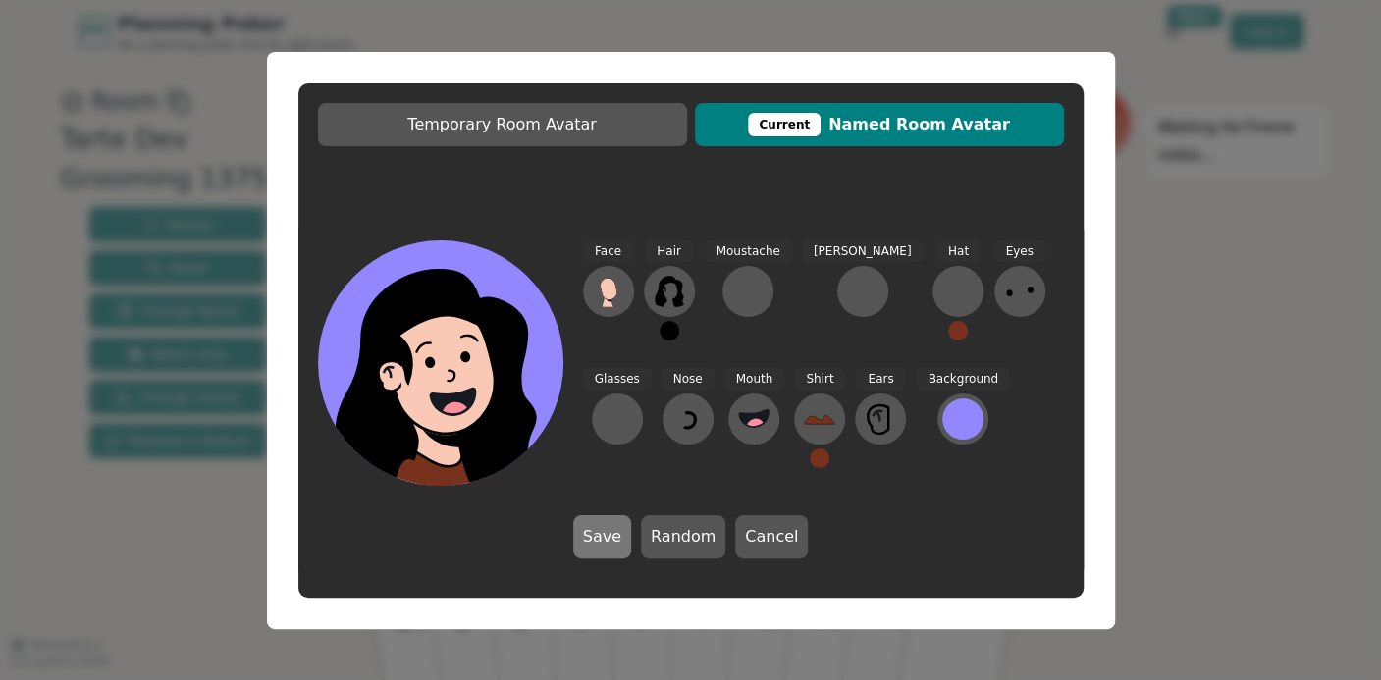
click at [611, 542] on button "Save" at bounding box center [602, 536] width 58 height 43
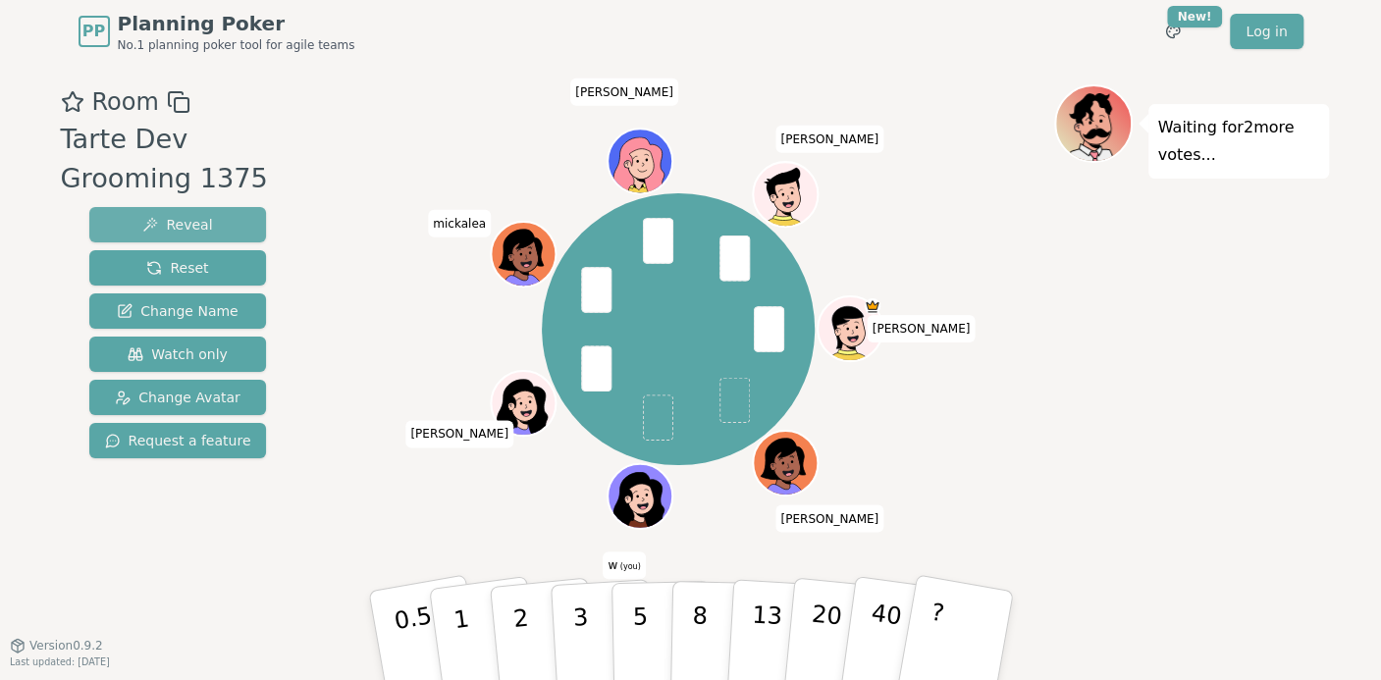
click at [187, 212] on button "Reveal" at bounding box center [178, 224] width 178 height 35
